Goal: Task Accomplishment & Management: Complete application form

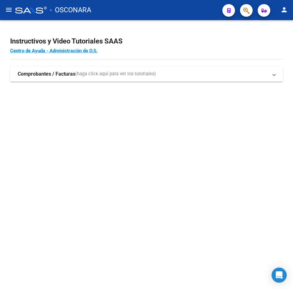
drag, startPoint x: 63, startPoint y: 77, endPoint x: 60, endPoint y: 71, distance: 6.8
click at [63, 77] on strong "Comprobantes / Facturas" at bounding box center [47, 74] width 58 height 7
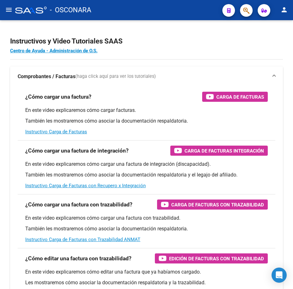
click at [11, 11] on mat-icon "menu" at bounding box center [9, 10] width 8 height 8
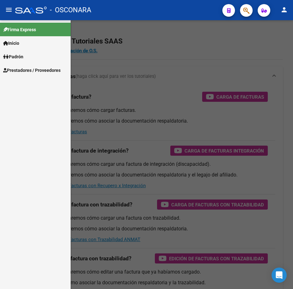
click at [46, 68] on span "Prestadores / Proveedores" at bounding box center [31, 70] width 57 height 7
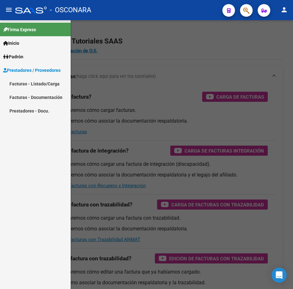
click at [42, 83] on link "Facturas - Listado/Carga" at bounding box center [35, 84] width 71 height 14
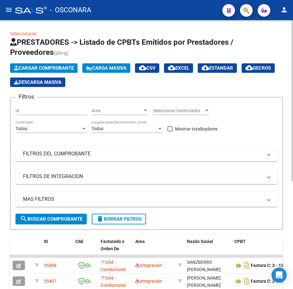
click at [34, 68] on span "Cargar Comprobante" at bounding box center [44, 68] width 60 height 6
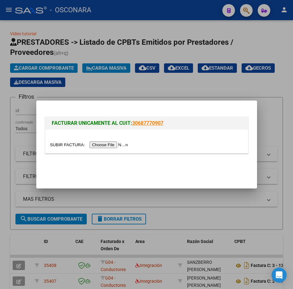
click at [108, 145] on input "file" at bounding box center [90, 144] width 80 height 7
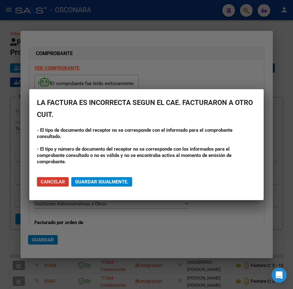
click at [121, 181] on span "Guardar igualmente." at bounding box center [101, 182] width 53 height 6
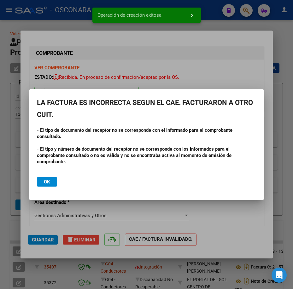
click at [82, 219] on div at bounding box center [146, 144] width 293 height 289
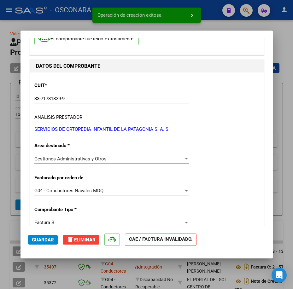
scroll to position [63, 0]
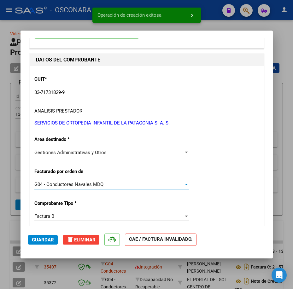
click at [104, 183] on div "G04 - Conductores Navales MDQ" at bounding box center [108, 184] width 149 height 6
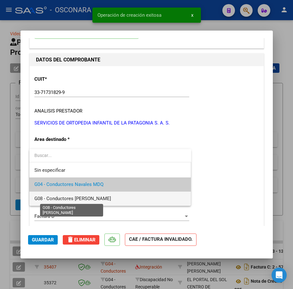
click at [106, 199] on span "G08 - Conductores [PERSON_NAME]" at bounding box center [72, 199] width 77 height 6
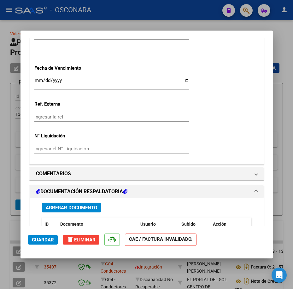
scroll to position [409, 0]
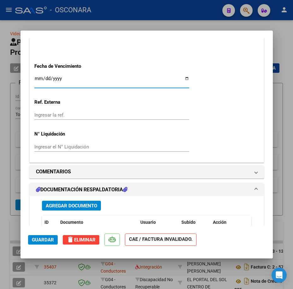
click at [66, 83] on input "Ingresar la fecha" at bounding box center [111, 81] width 155 height 10
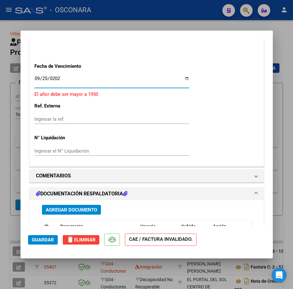
type input "[DATE]"
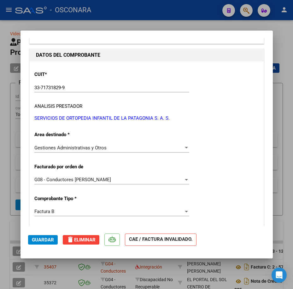
scroll to position [0, 0]
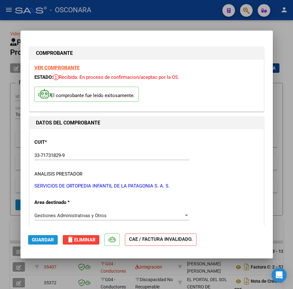
click at [48, 235] on button "Guardar" at bounding box center [43, 239] width 30 height 9
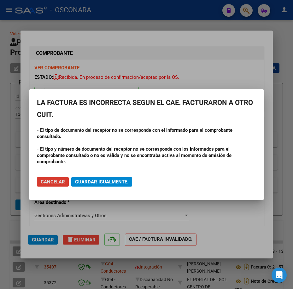
click at [127, 181] on span "Guardar igualmente." at bounding box center [101, 182] width 53 height 6
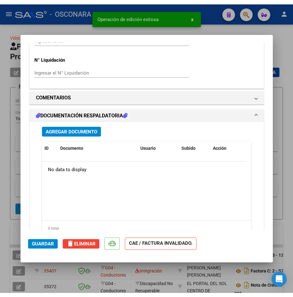
scroll to position [523, 0]
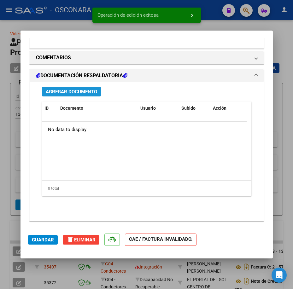
click at [76, 90] on span "Agregar Documento" at bounding box center [71, 92] width 51 height 6
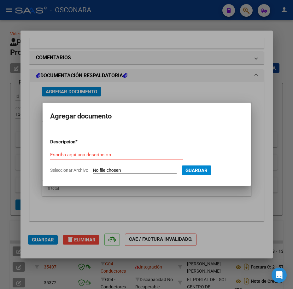
click at [150, 169] on input "Seleccionar Archivo" at bounding box center [134, 171] width 83 height 6
click at [123, 170] on input "Seleccionar Archivo" at bounding box center [134, 171] width 83 height 6
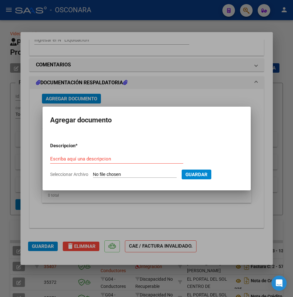
scroll to position [518, 0]
click at [131, 173] on input "Seleccionar Archivo" at bounding box center [134, 175] width 83 height 6
type input "C:\fakepath\[PERSON_NAME] - cbu.pdf"
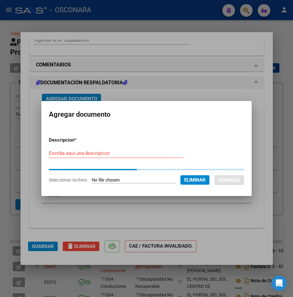
click at [148, 154] on input "Escriba aquí una descripcion" at bounding box center [116, 154] width 134 height 6
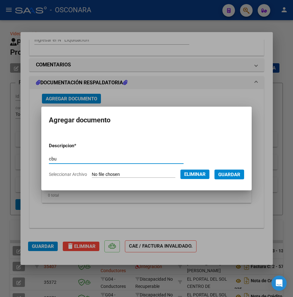
type input "cbu"
click at [240, 174] on span "Guardar" at bounding box center [229, 175] width 22 height 6
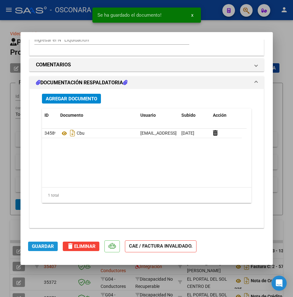
click at [50, 249] on span "Guardar" at bounding box center [43, 247] width 22 height 6
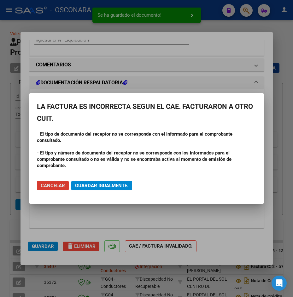
click at [112, 185] on span "Guardar igualmente." at bounding box center [101, 186] width 53 height 6
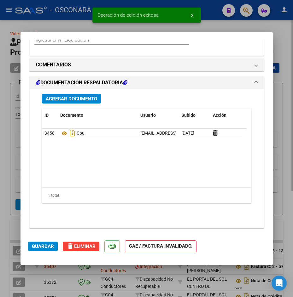
click at [279, 134] on div at bounding box center [146, 148] width 293 height 297
type input "$ 0,00"
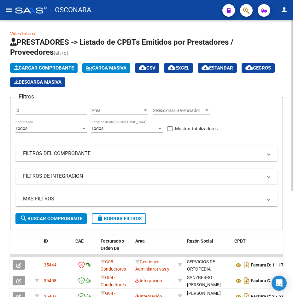
click at [58, 68] on span "Cargar Comprobante" at bounding box center [44, 68] width 60 height 6
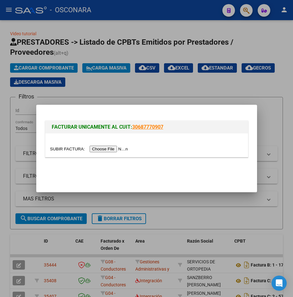
click at [107, 148] on input "file" at bounding box center [90, 149] width 80 height 7
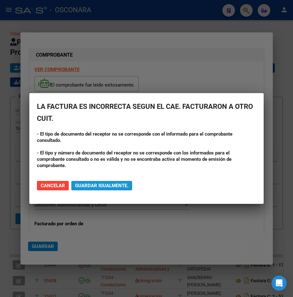
click at [106, 183] on button "Guardar igualmente." at bounding box center [101, 185] width 61 height 9
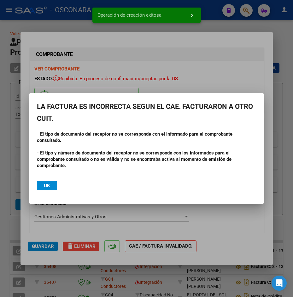
click at [47, 185] on span "Ok" at bounding box center [47, 186] width 6 height 6
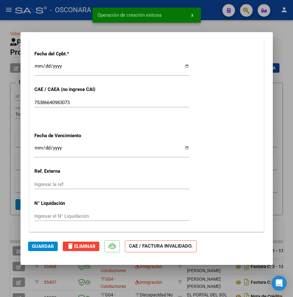
scroll to position [378, 0]
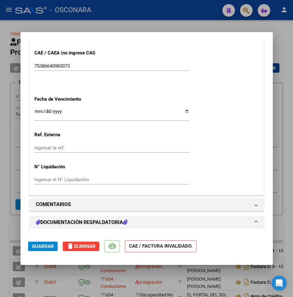
click at [88, 107] on div "Ingresar la fecha" at bounding box center [111, 114] width 155 height 14
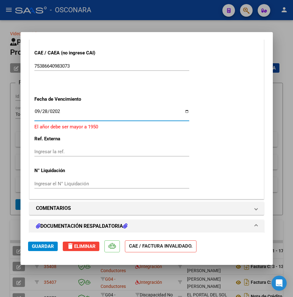
type input "[DATE]"
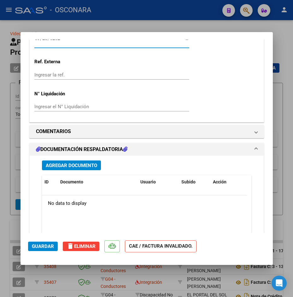
scroll to position [504, 0]
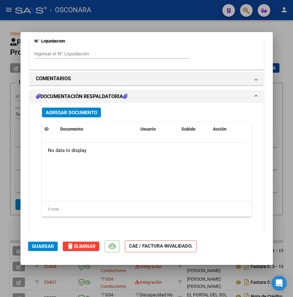
click at [35, 246] on span "Guardar" at bounding box center [43, 247] width 22 height 6
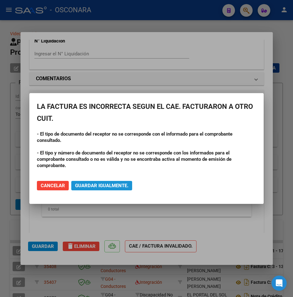
click at [108, 183] on span "Guardar igualmente." at bounding box center [101, 186] width 53 height 6
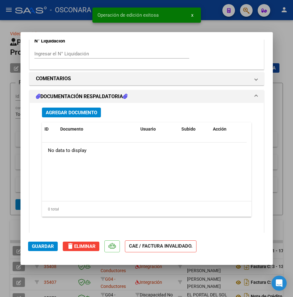
click at [62, 108] on button "Agregar Documento" at bounding box center [71, 113] width 59 height 10
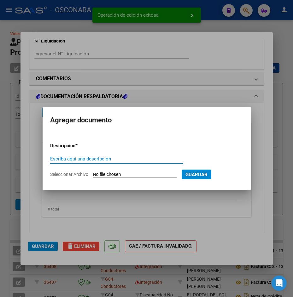
click at [118, 175] on input "Seleccionar Archivo" at bounding box center [134, 175] width 83 height 6
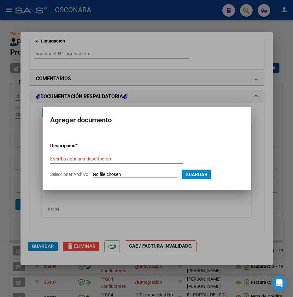
type input "C:\fakepath\cbu [PERSON_NAME].jpg"
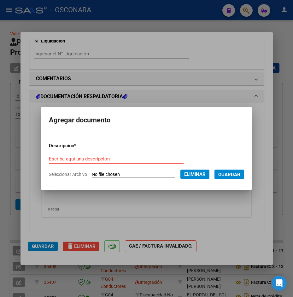
click at [117, 154] on div "Escriba aquí una descripcion" at bounding box center [116, 158] width 134 height 9
click at [116, 157] on input "Escriba aquí una descripcion" at bounding box center [116, 159] width 134 height 6
type input "cbu"
click at [230, 177] on span "Guardar" at bounding box center [229, 175] width 22 height 6
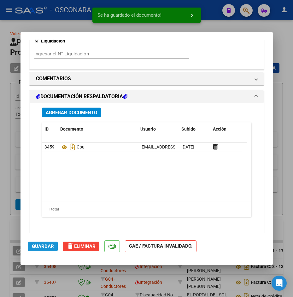
click at [52, 247] on span "Guardar" at bounding box center [43, 247] width 22 height 6
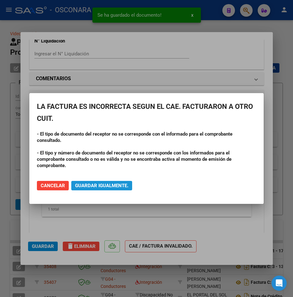
click at [112, 184] on span "Guardar igualmente." at bounding box center [101, 186] width 53 height 6
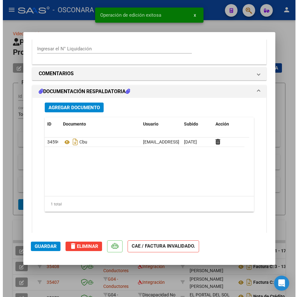
scroll to position [518, 0]
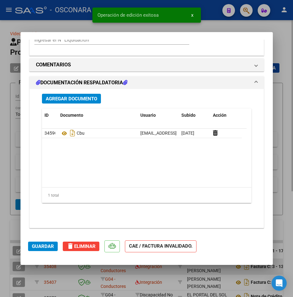
click at [111, 288] on div at bounding box center [146, 148] width 293 height 297
type input "$ 0,00"
